Goal: Task Accomplishment & Management: Manage account settings

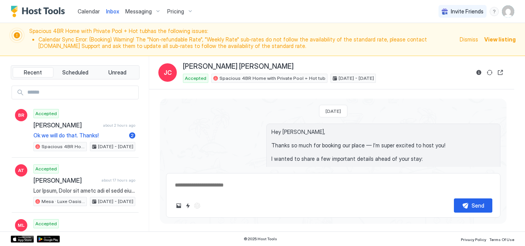
click at [468, 38] on span "Dismiss" at bounding box center [469, 39] width 18 height 8
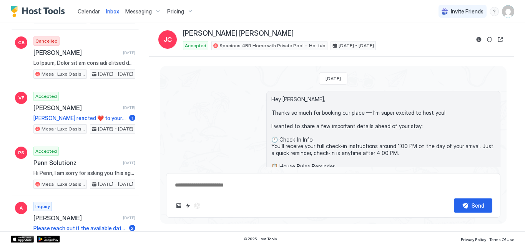
scroll to position [4247, 0]
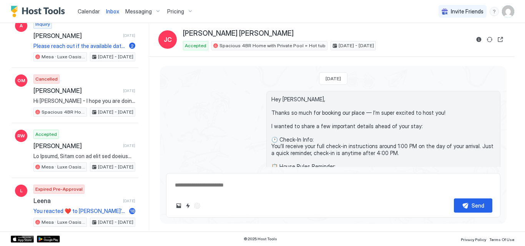
click at [509, 11] on img "User profile" at bounding box center [508, 11] width 12 height 12
click at [509, 11] on div "Calendar Inbox Messaging Pricing Invite Friends PB Recent Scheduled Unread BR A…" at bounding box center [262, 123] width 525 height 246
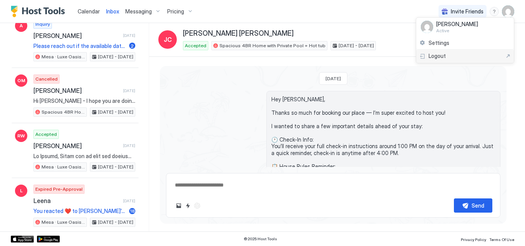
click at [440, 55] on span "Logout" at bounding box center [436, 56] width 17 height 7
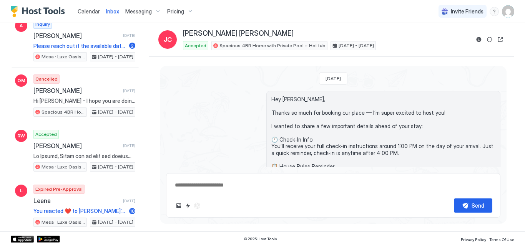
type textarea "*"
